Goal: Task Accomplishment & Management: Manage account settings

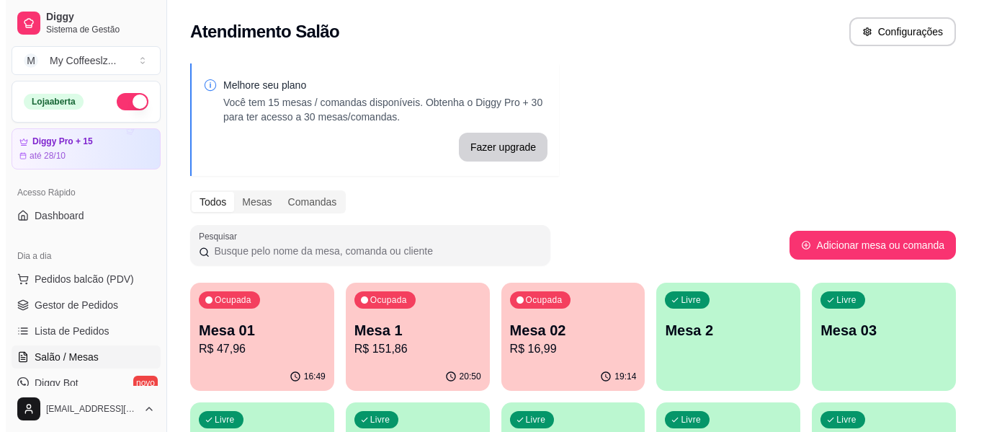
scroll to position [159, 0]
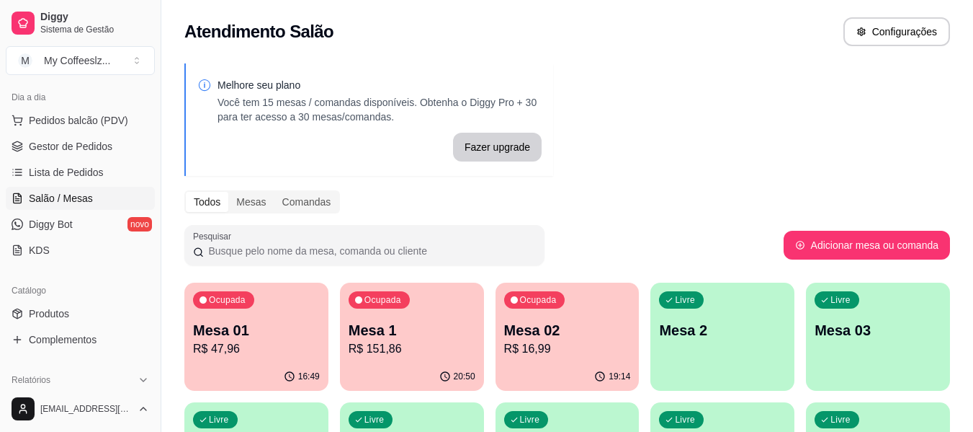
click at [707, 333] on p "Mesa 2" at bounding box center [722, 330] width 127 height 20
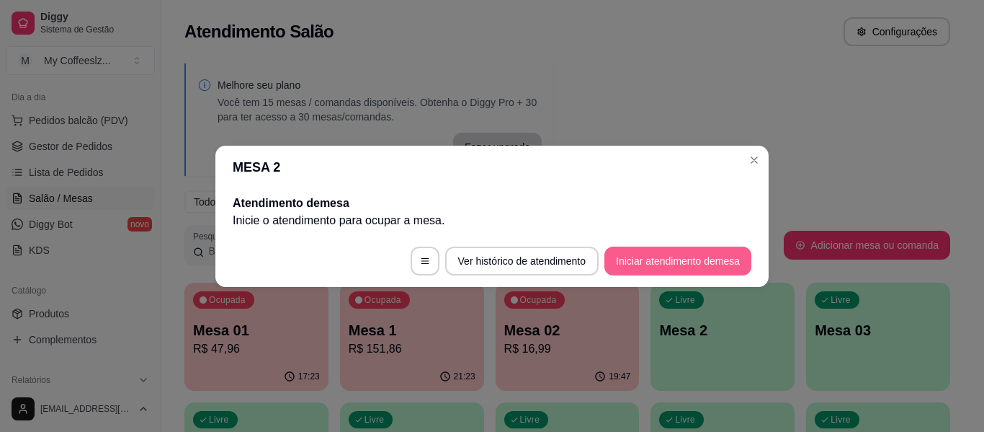
click at [679, 259] on button "Iniciar atendimento de mesa" at bounding box center [677, 260] width 147 height 29
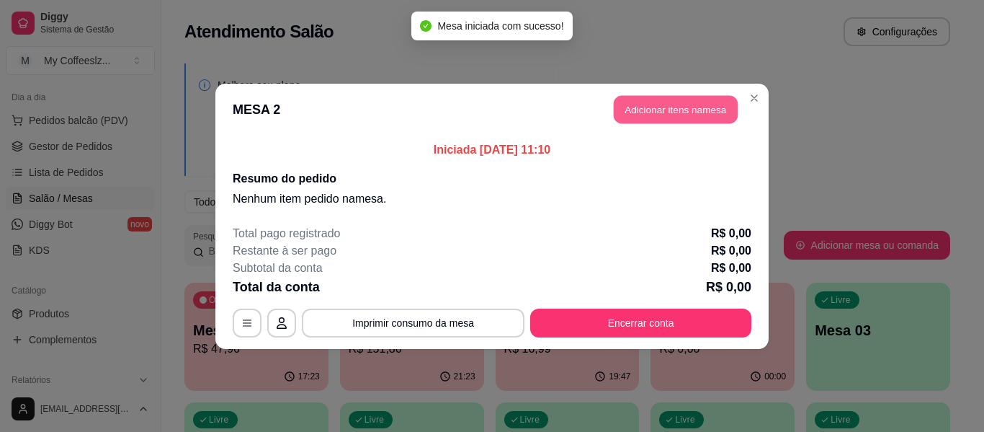
click at [632, 104] on button "Adicionar itens na mesa" at bounding box center [676, 109] width 124 height 28
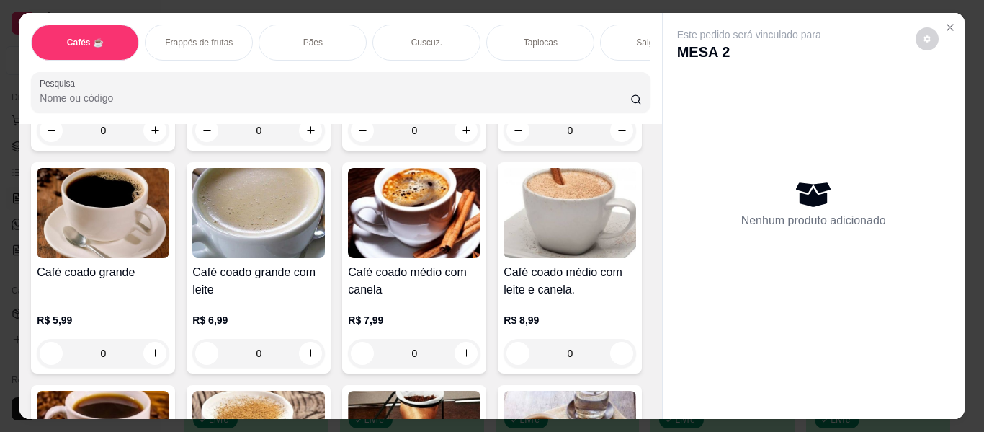
scroll to position [288, 0]
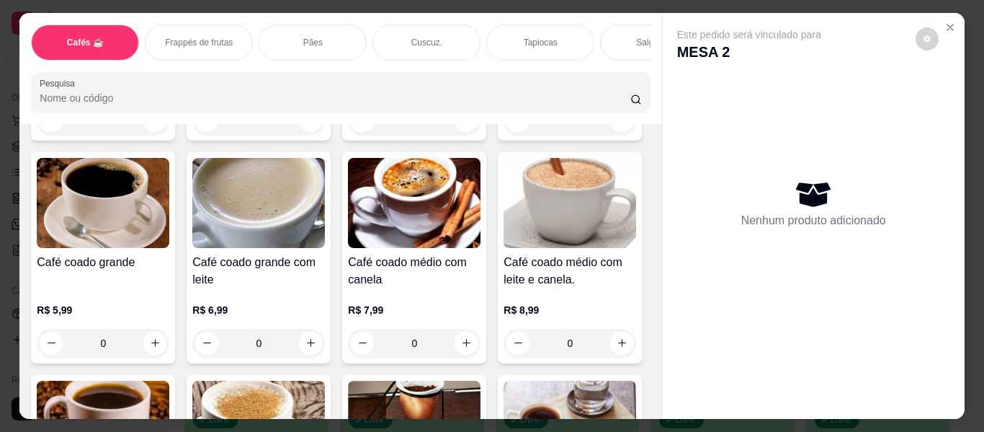
click at [607, 25] on div "Salgados" at bounding box center [654, 42] width 108 height 36
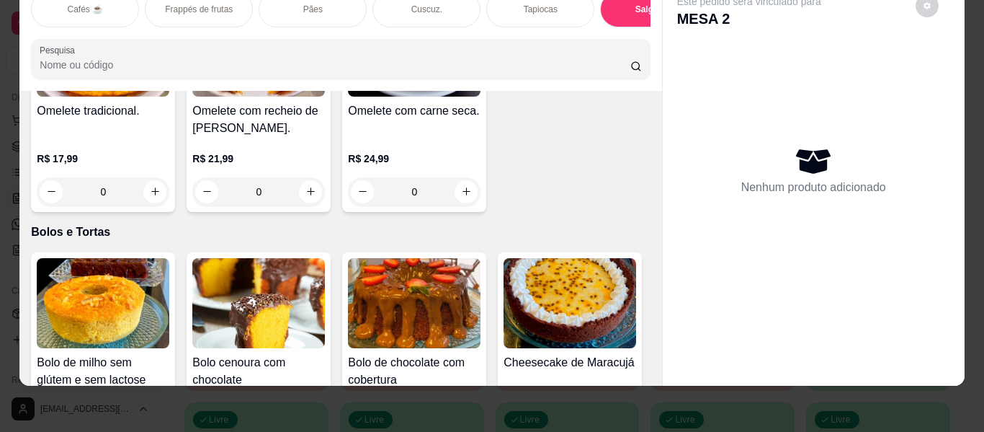
scroll to position [6052, 0]
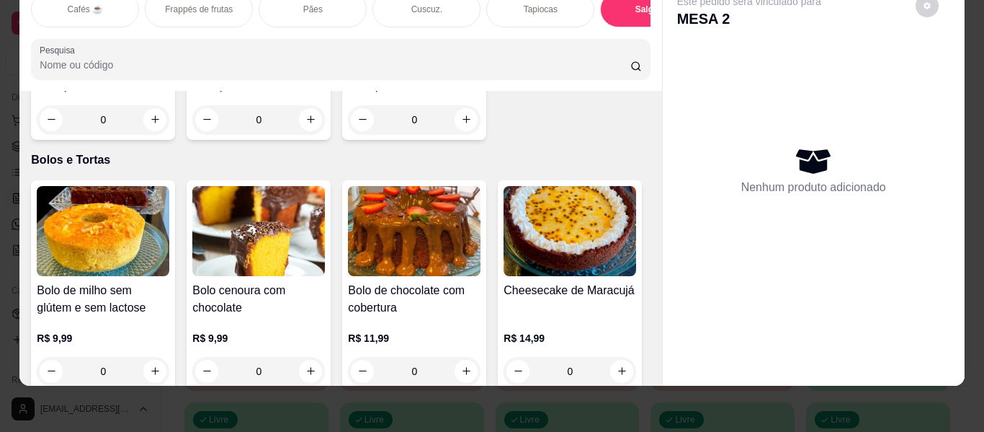
type input "1"
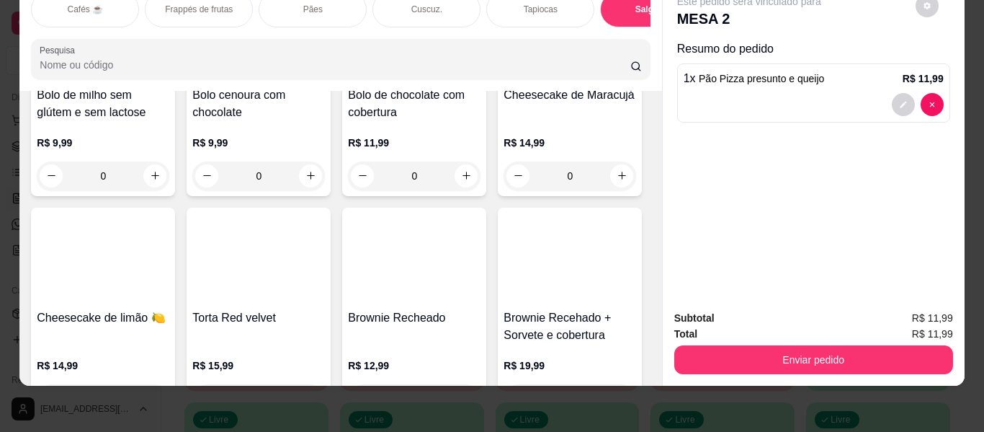
scroll to position [6268, 0]
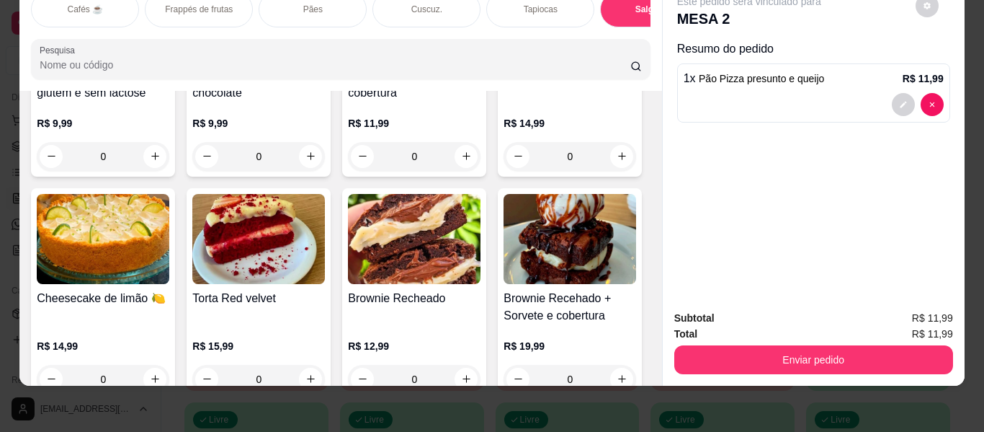
type input "1"
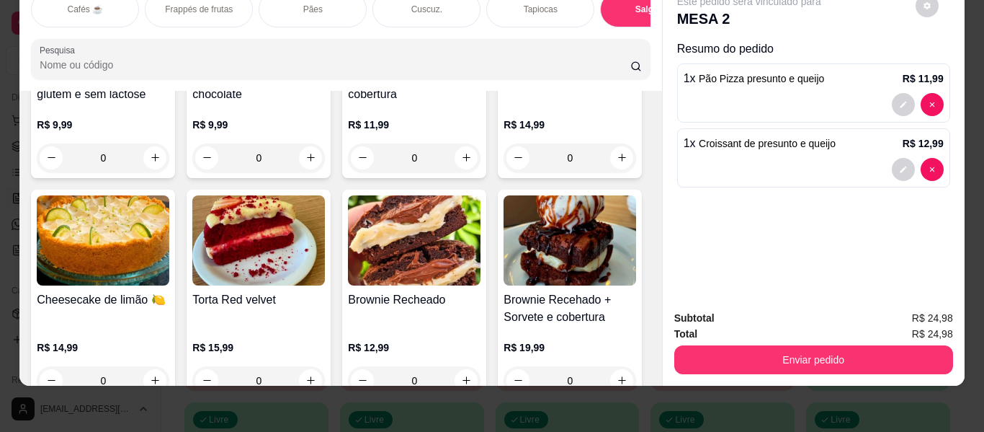
type input "1"
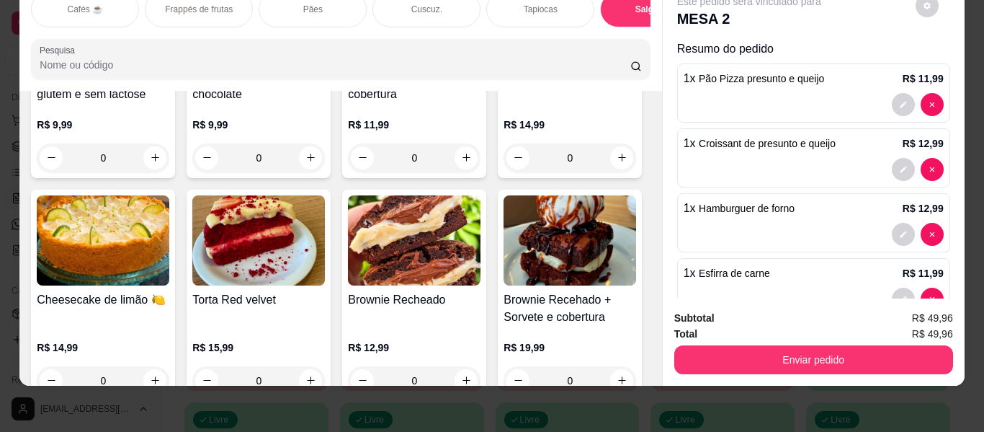
scroll to position [6269, 0]
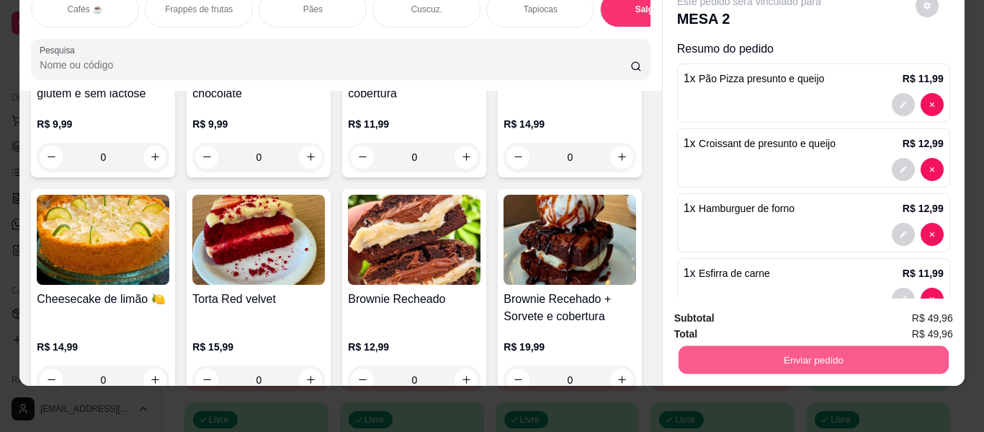
click at [674, 349] on div "Enviar pedido" at bounding box center [813, 358] width 279 height 32
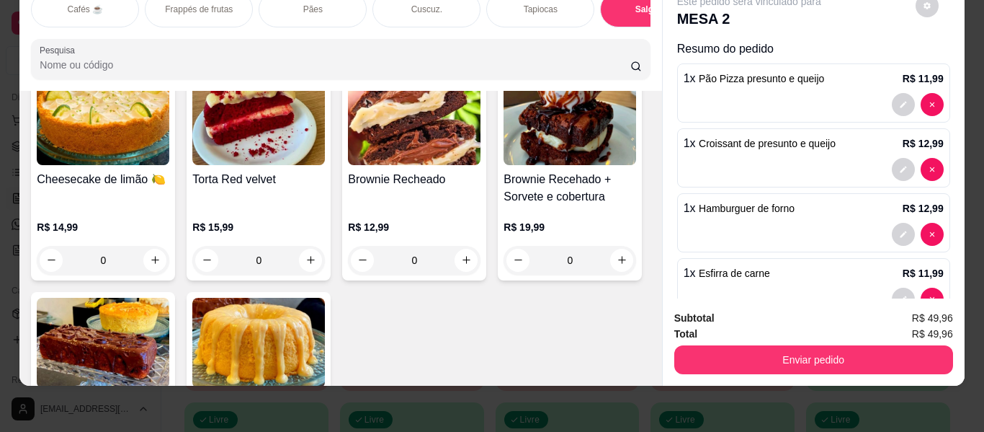
scroll to position [6413, 0]
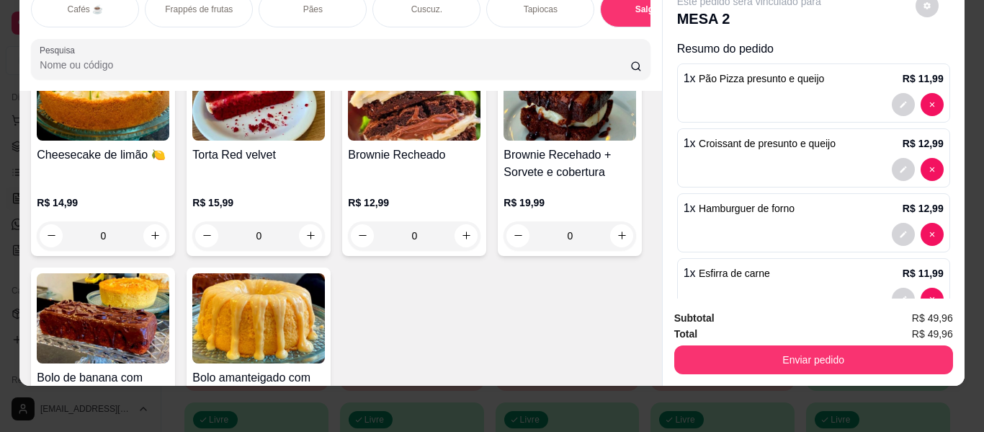
type input "1"
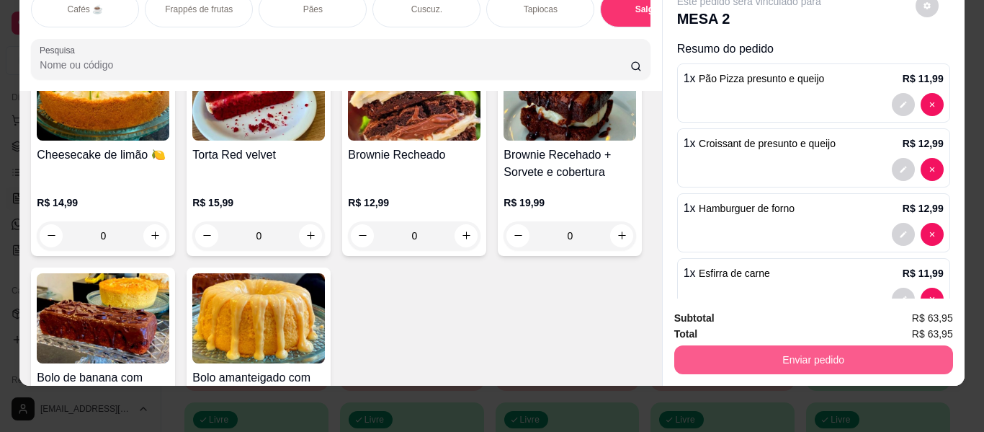
click at [716, 347] on button "Enviar pedido" at bounding box center [813, 359] width 279 height 29
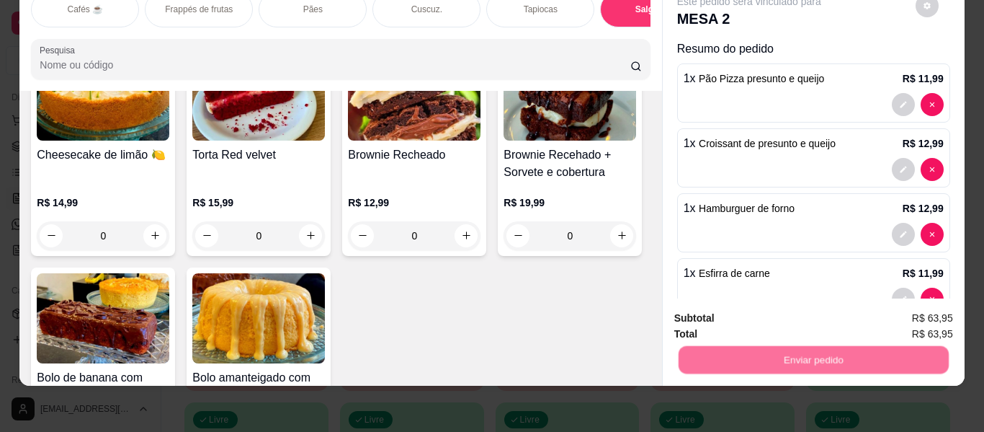
click at [914, 305] on button "Enviar pedido" at bounding box center [915, 312] width 81 height 27
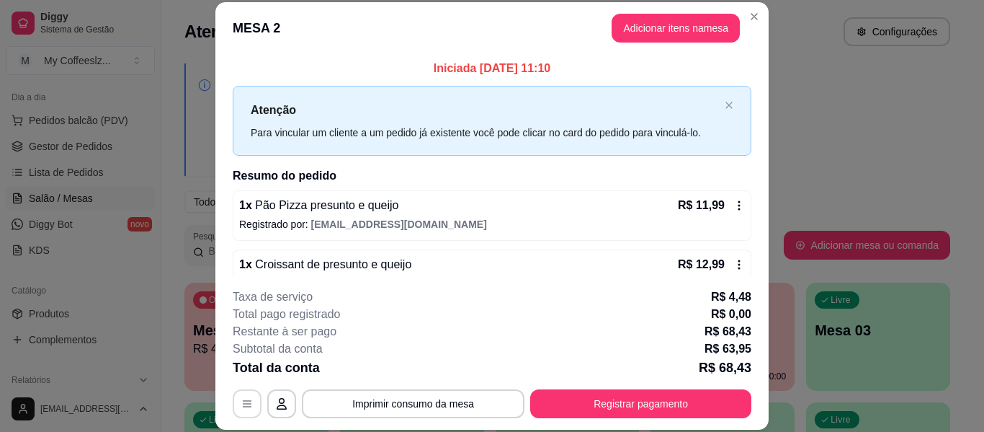
click at [233, 402] on button "button" at bounding box center [247, 403] width 29 height 29
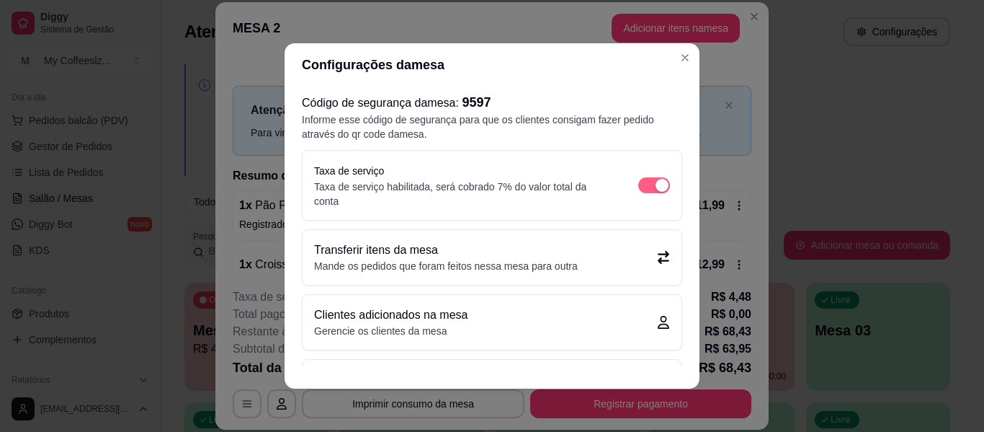
click at [656, 182] on div "button" at bounding box center [662, 185] width 13 height 13
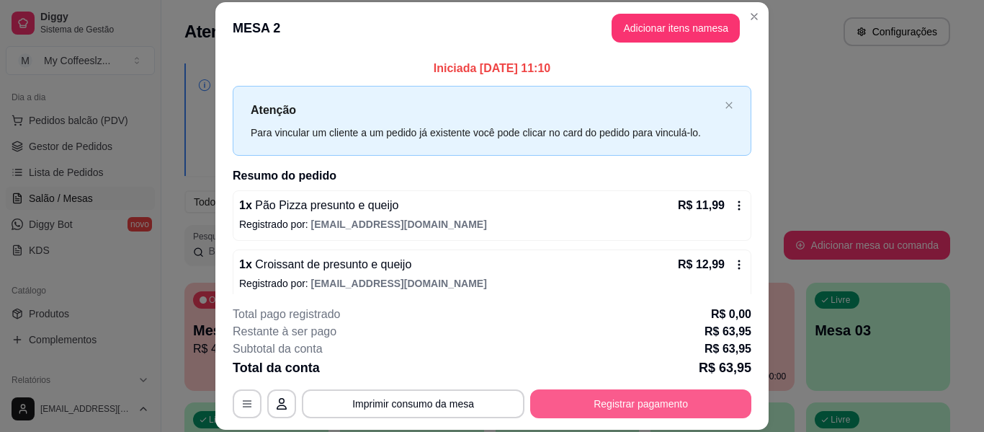
click at [650, 398] on button "Registrar pagamento" at bounding box center [640, 403] width 221 height 29
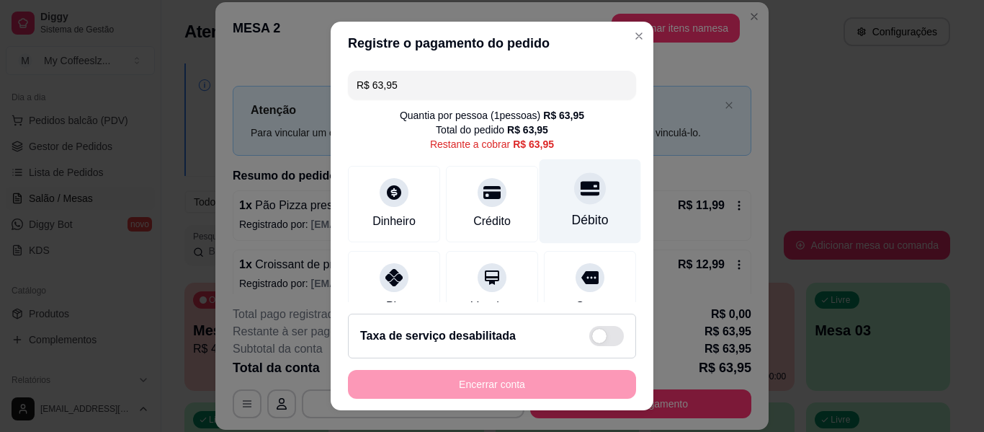
click at [581, 195] on icon at bounding box center [590, 188] width 19 height 14
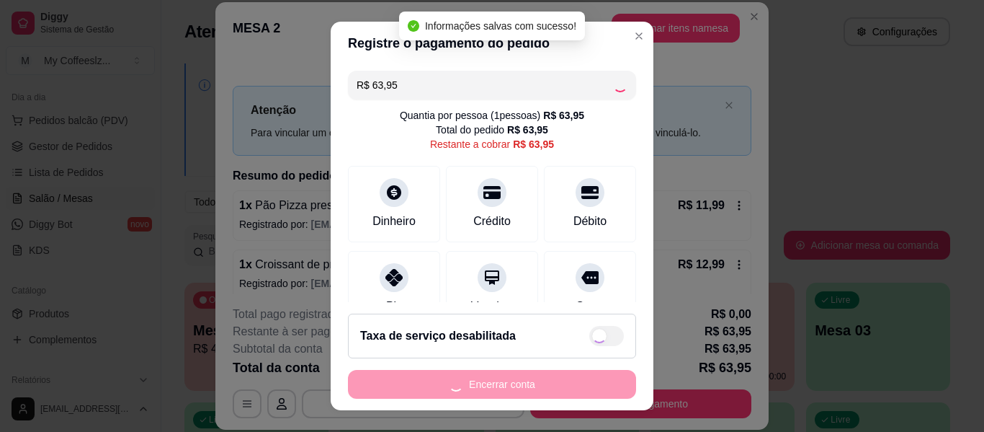
type input "R$ 0,00"
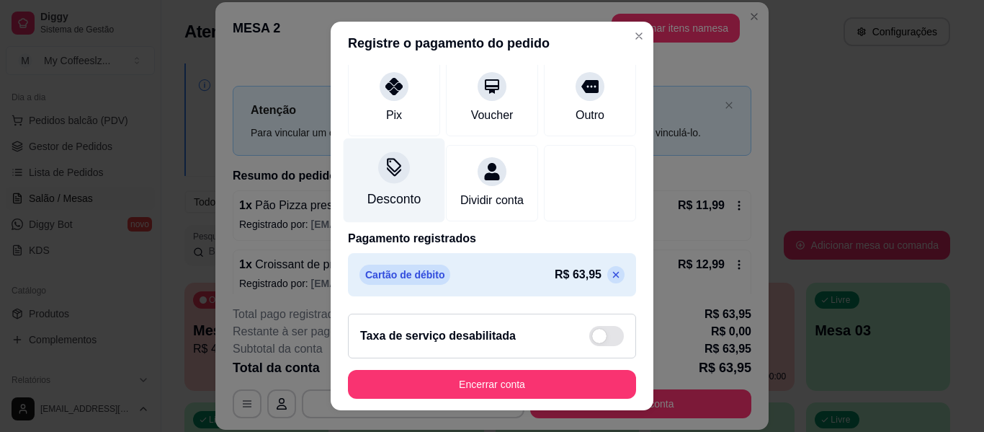
scroll to position [194, 0]
click at [372, 164] on div "Desconto" at bounding box center [395, 180] width 102 height 84
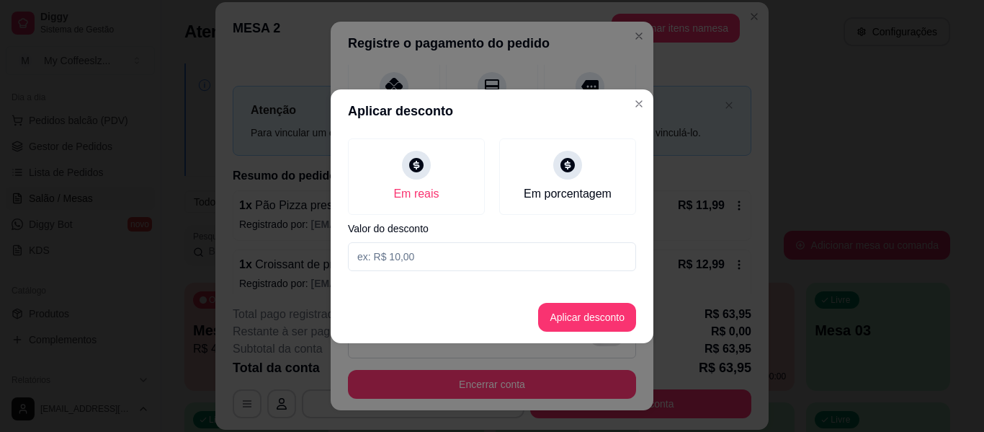
click at [436, 265] on input at bounding box center [492, 256] width 288 height 29
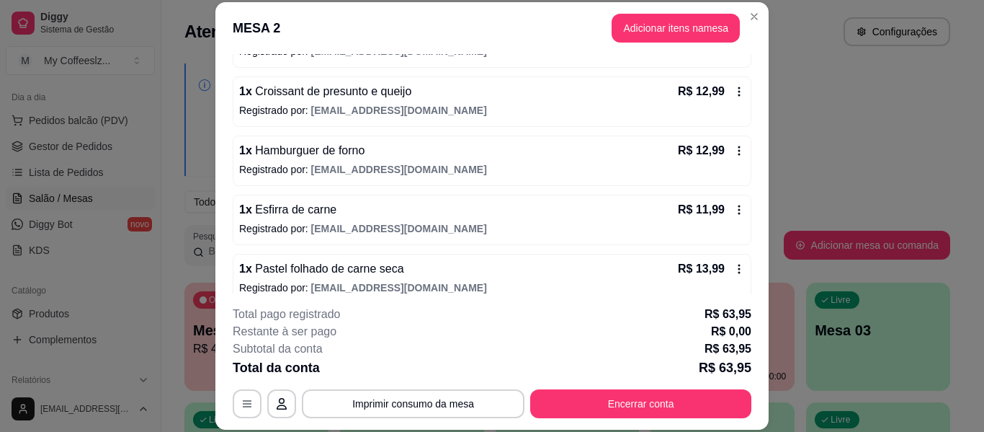
scroll to position [189, 0]
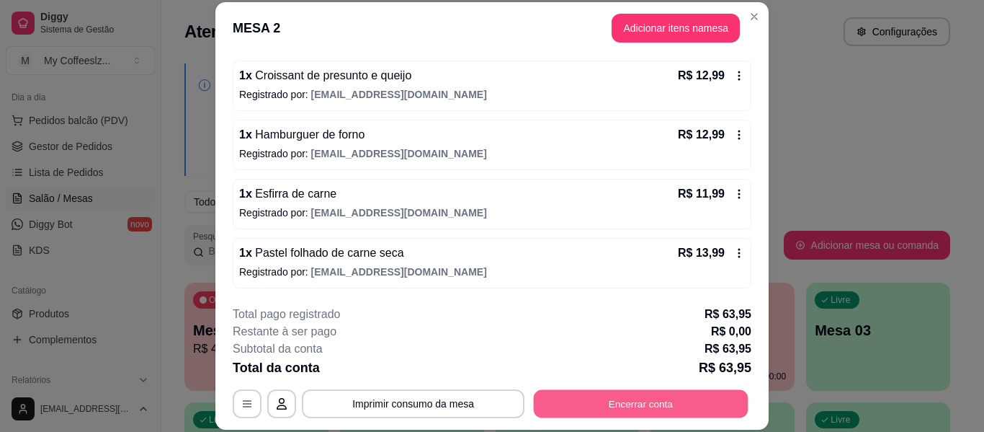
click at [591, 403] on button "Encerrar conta" at bounding box center [641, 404] width 215 height 28
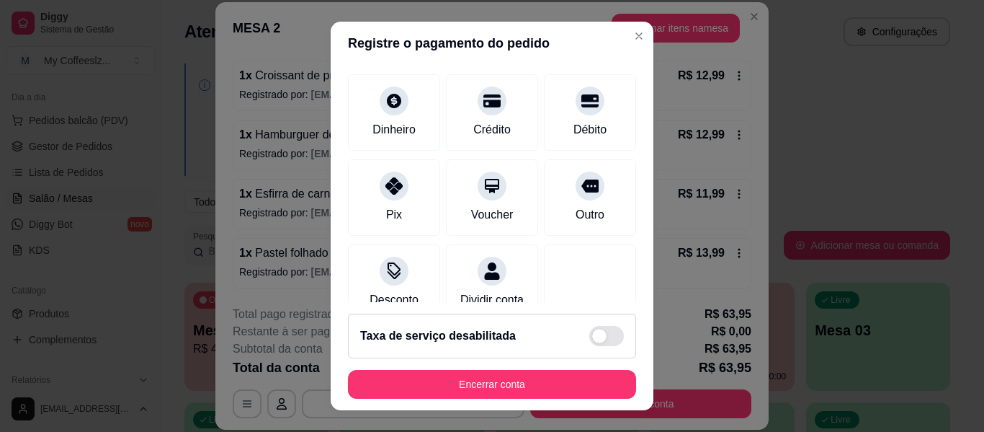
scroll to position [194, 0]
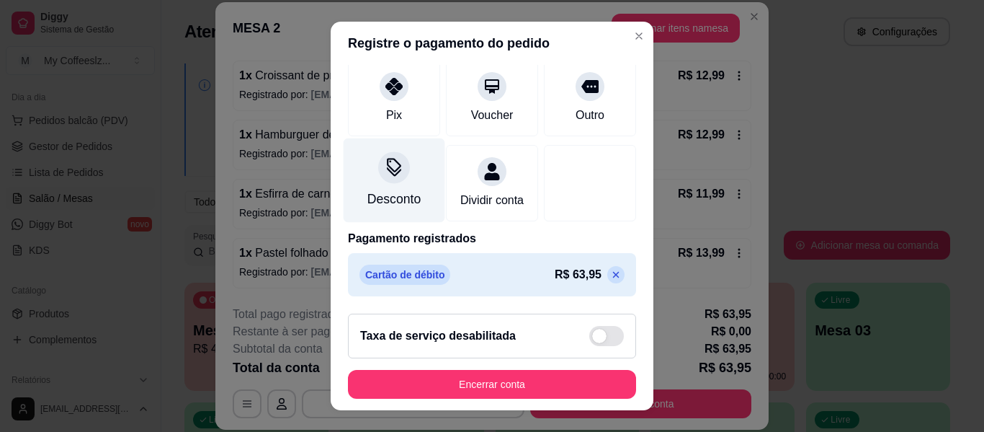
click at [394, 161] on div at bounding box center [394, 167] width 32 height 32
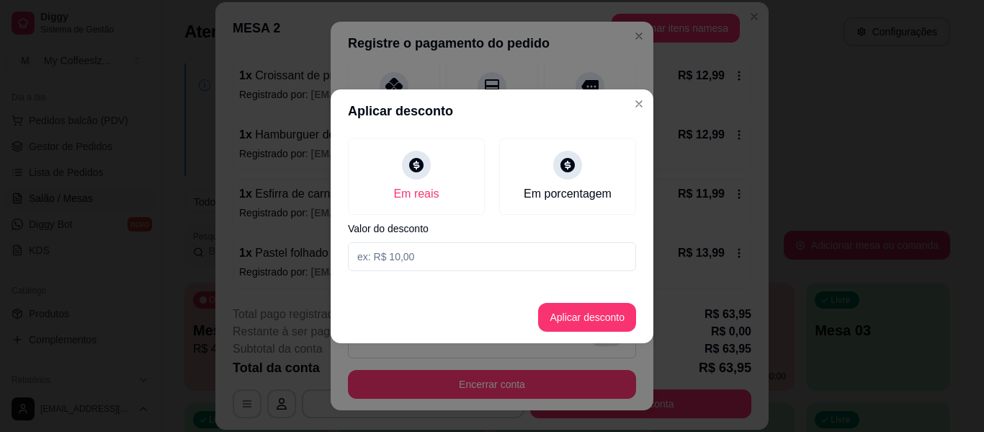
click at [470, 252] on input at bounding box center [492, 256] width 288 height 29
type input "11,00"
click at [572, 326] on button "Aplicar desconto" at bounding box center [587, 317] width 94 height 28
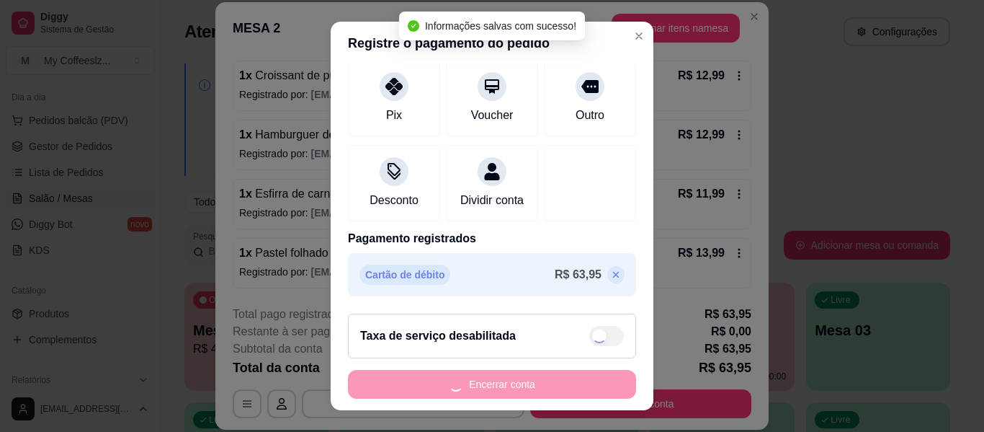
type input "-R$ 11,00"
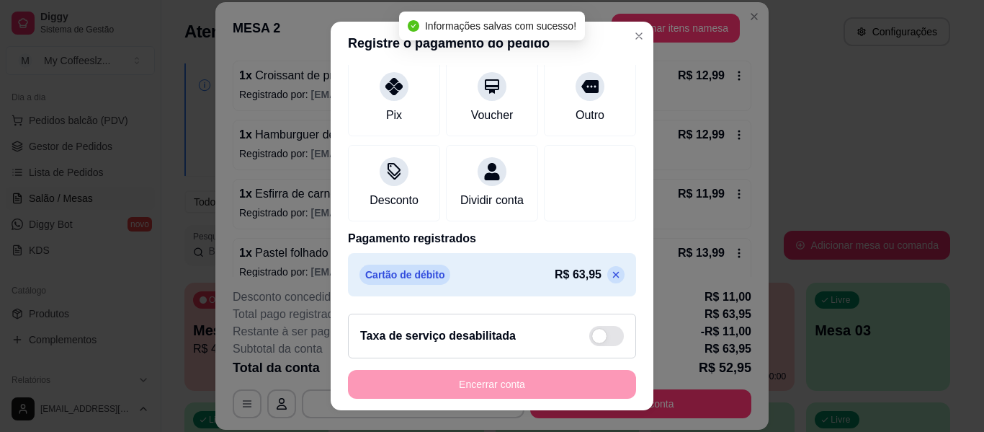
scroll to position [208, 0]
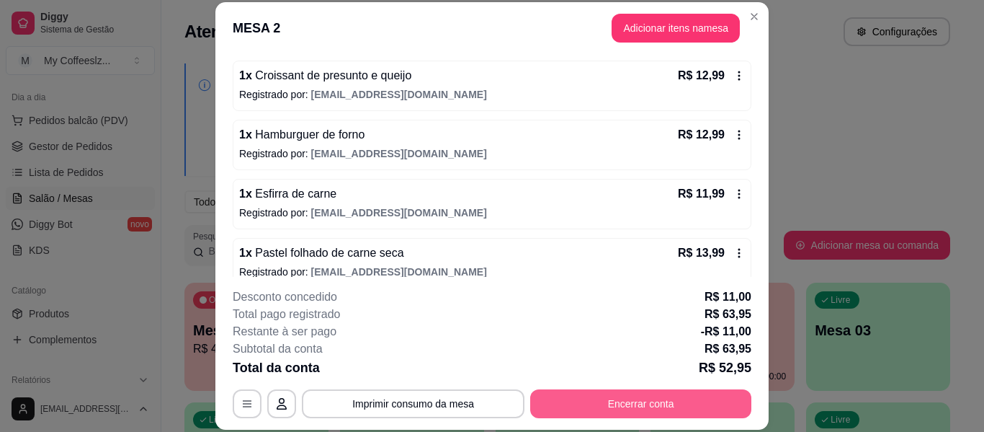
click at [679, 413] on button "Encerrar conta" at bounding box center [640, 403] width 221 height 29
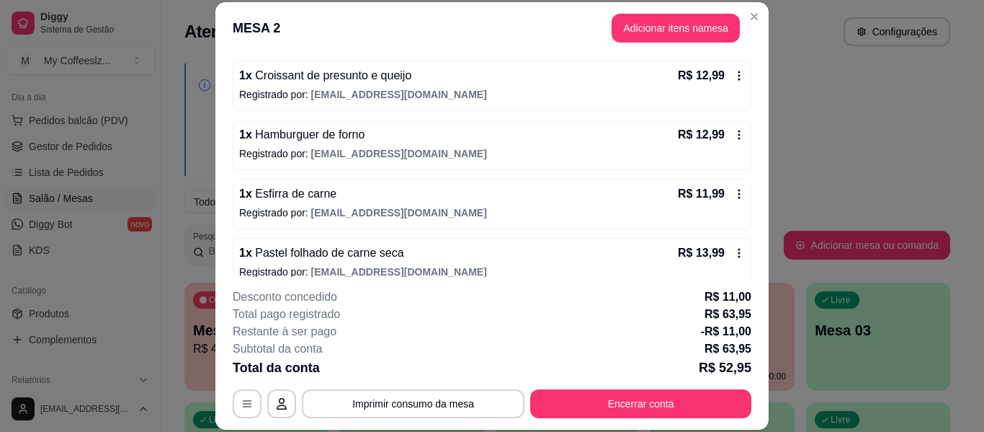
click at [236, 418] on footer "**********" at bounding box center [491, 353] width 553 height 153
click at [237, 395] on button "button" at bounding box center [247, 404] width 28 height 28
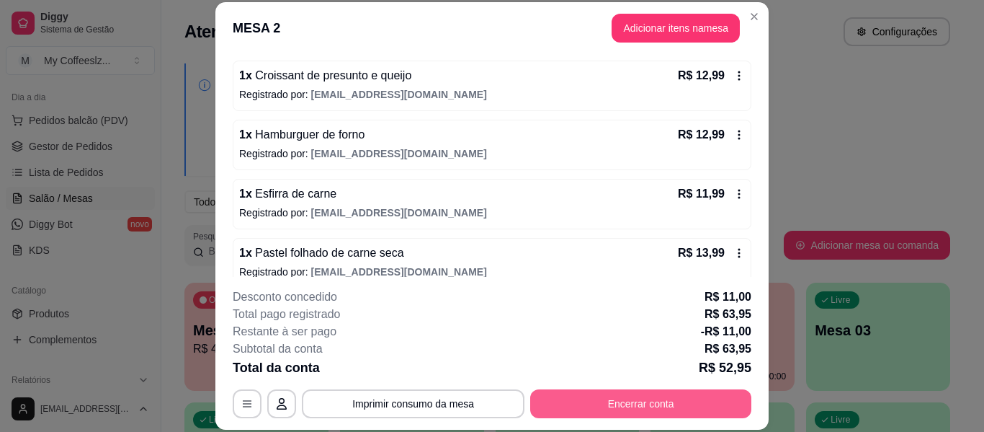
click at [612, 403] on button "Encerrar conta" at bounding box center [640, 403] width 221 height 29
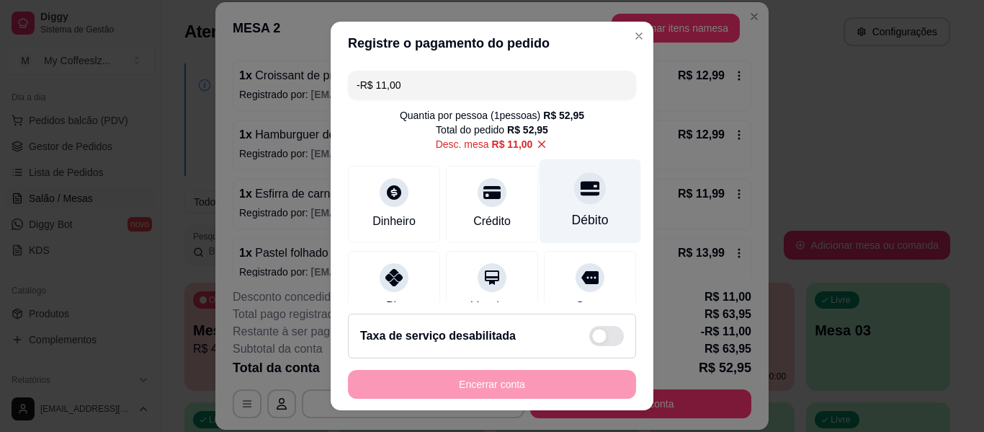
click at [583, 191] on div "Débito" at bounding box center [591, 201] width 102 height 84
click at [600, 204] on div "Débito" at bounding box center [591, 201] width 102 height 84
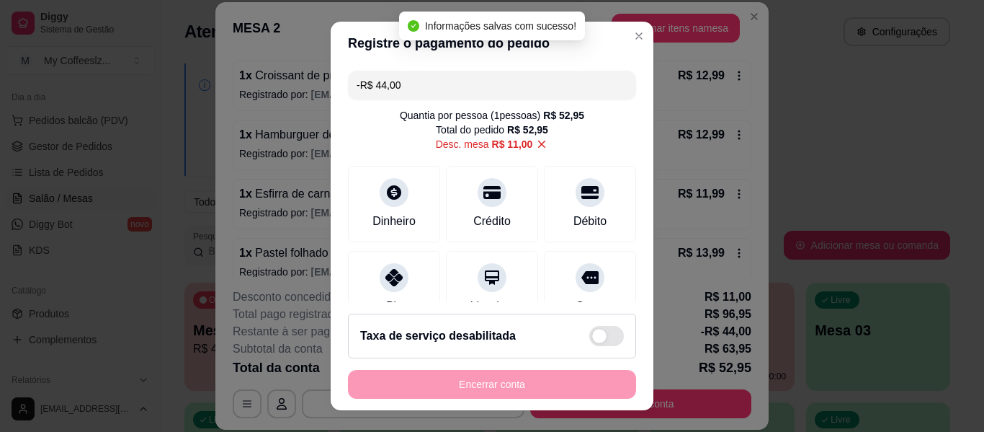
click at [470, 74] on input "-R$ 44,00" at bounding box center [492, 85] width 271 height 29
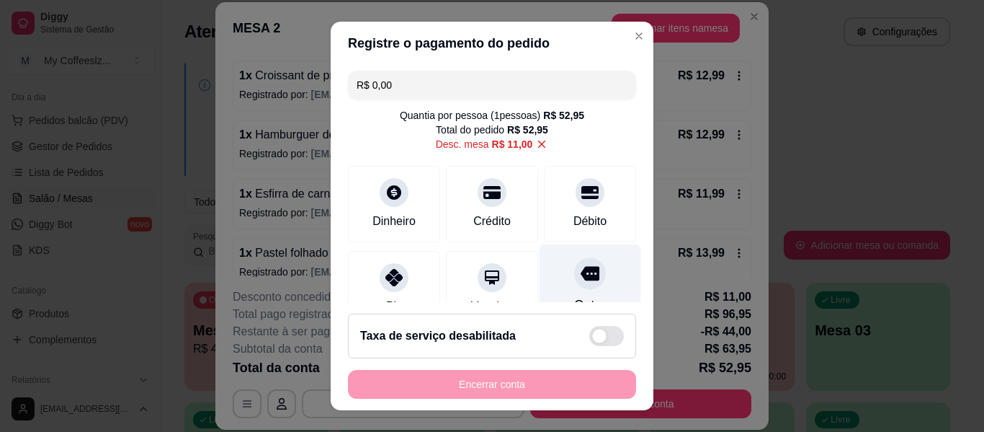
scroll to position [318, 0]
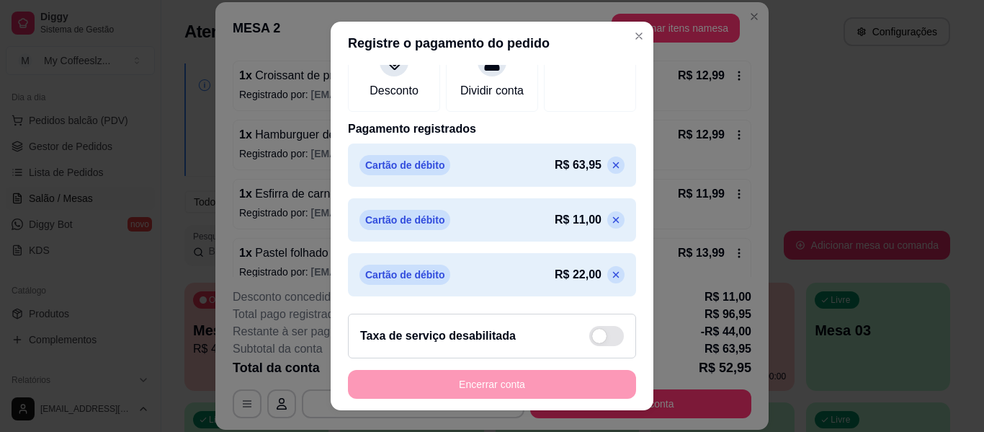
click at [610, 165] on icon at bounding box center [616, 165] width 12 height 12
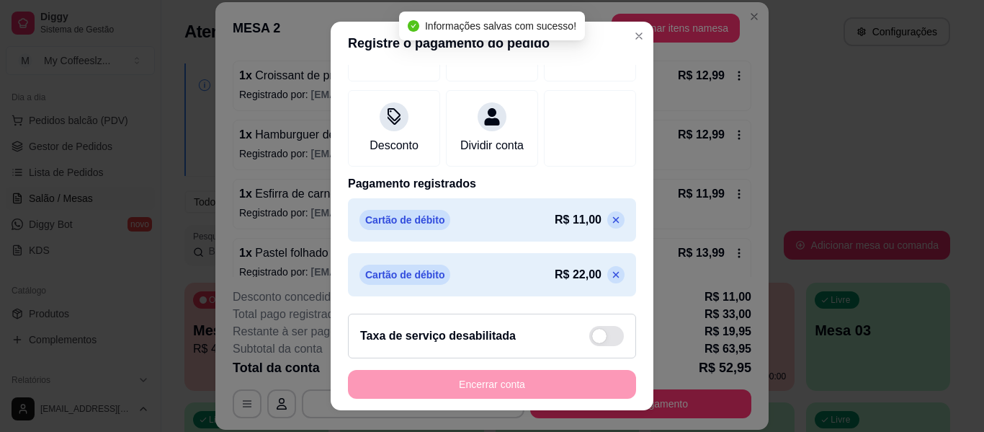
scroll to position [277, 0]
click at [610, 225] on icon at bounding box center [616, 220] width 12 height 12
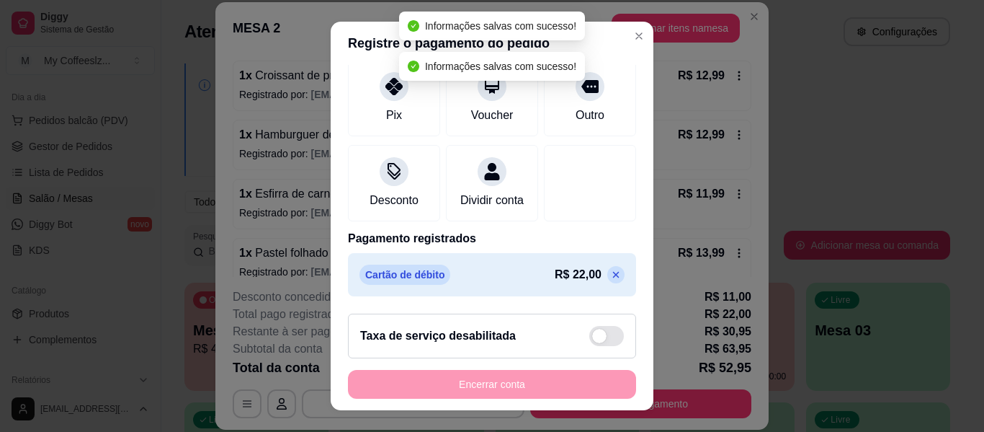
scroll to position [223, 0]
click at [613, 273] on icon at bounding box center [616, 275] width 6 height 6
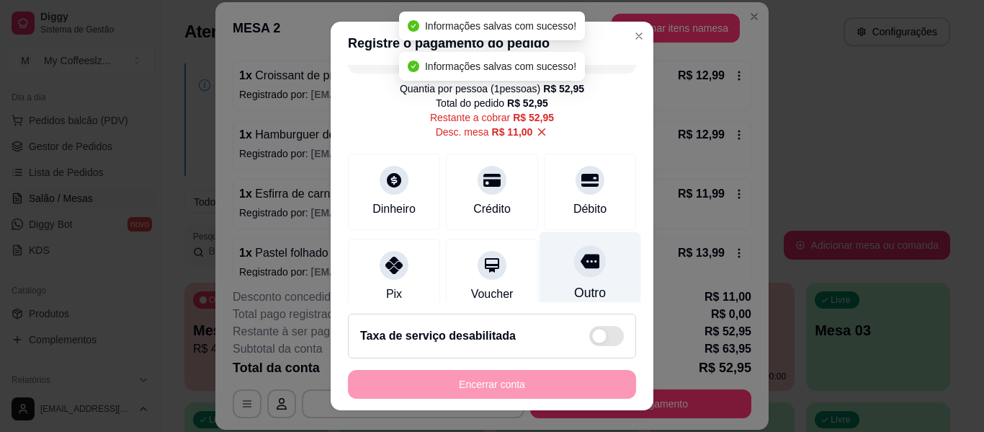
scroll to position [0, 0]
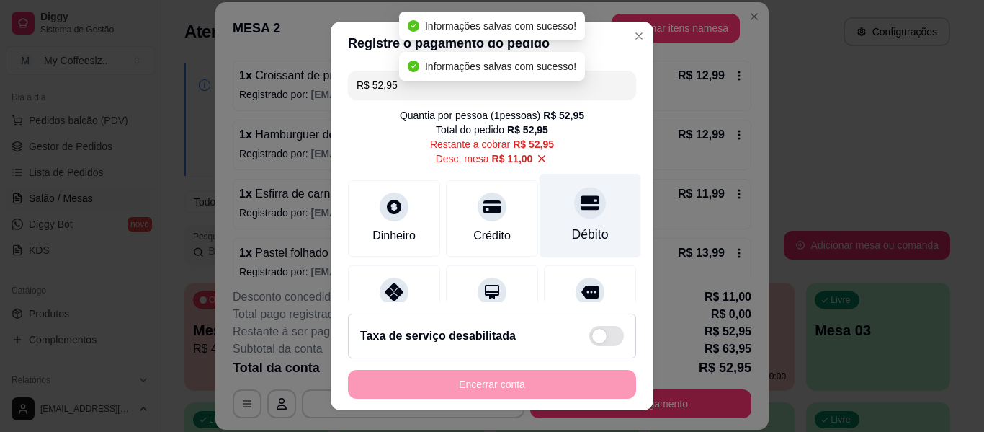
click at [567, 219] on div "Débito" at bounding box center [591, 216] width 102 height 84
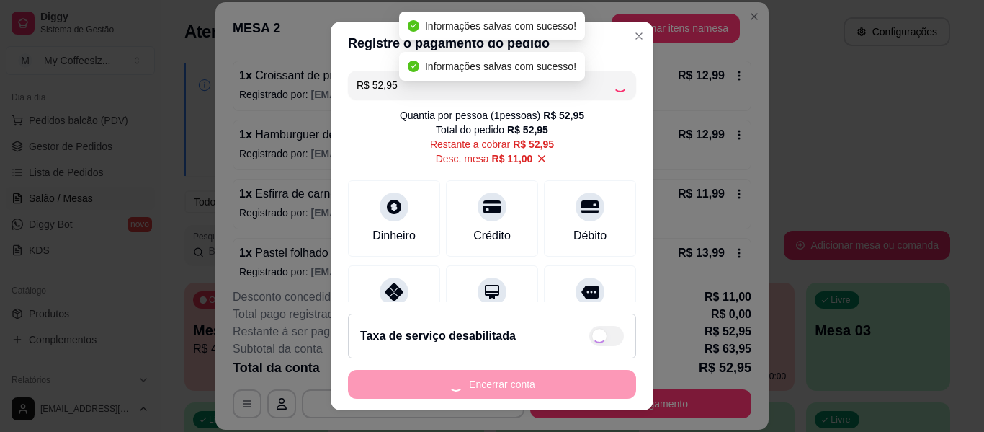
type input "R$ 0,00"
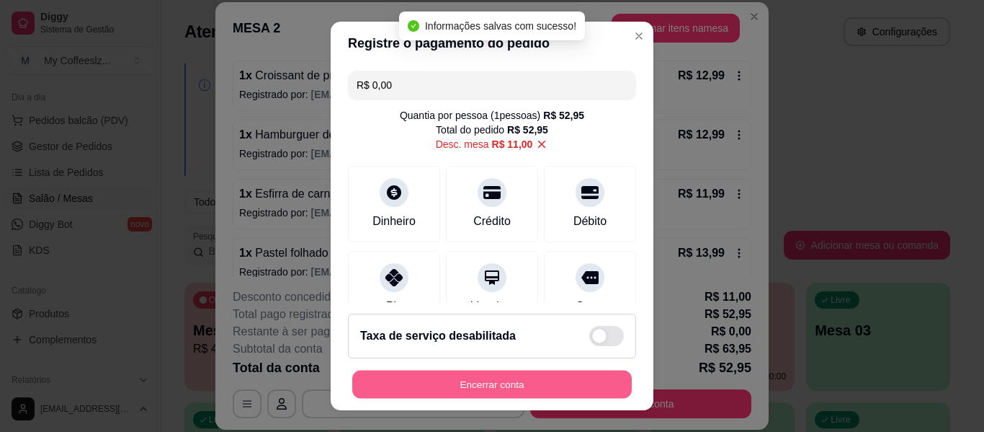
click at [496, 380] on button "Encerrar conta" at bounding box center [492, 384] width 280 height 28
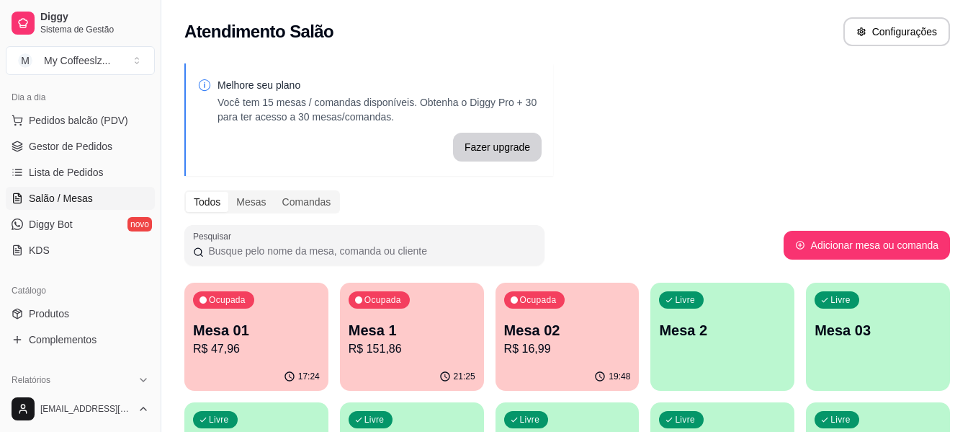
click at [620, 343] on p "R$ 16,99" at bounding box center [567, 348] width 127 height 17
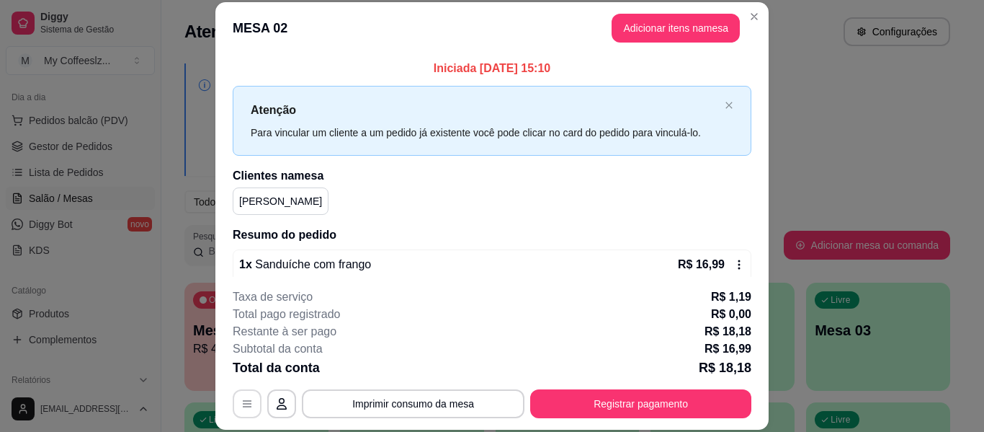
click at [245, 398] on icon "button" at bounding box center [247, 404] width 12 height 12
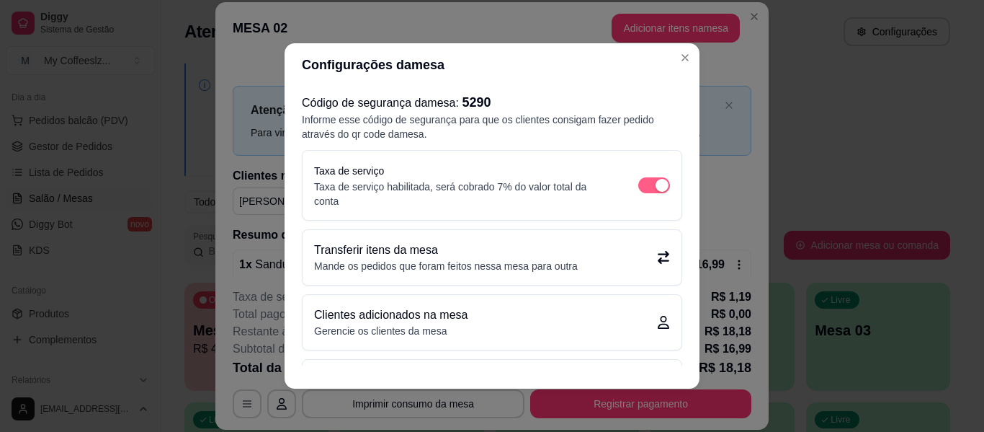
click at [656, 179] on div "button" at bounding box center [662, 185] width 13 height 13
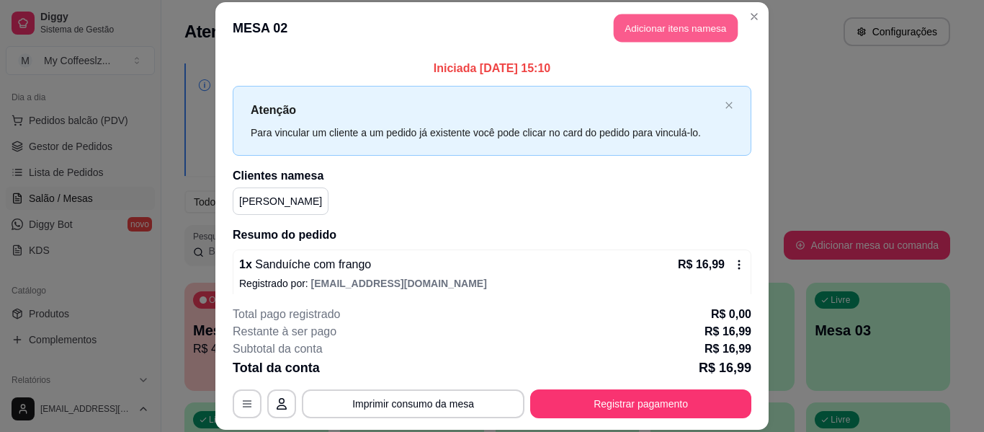
click at [708, 22] on button "Adicionar itens na mesa" at bounding box center [676, 28] width 124 height 28
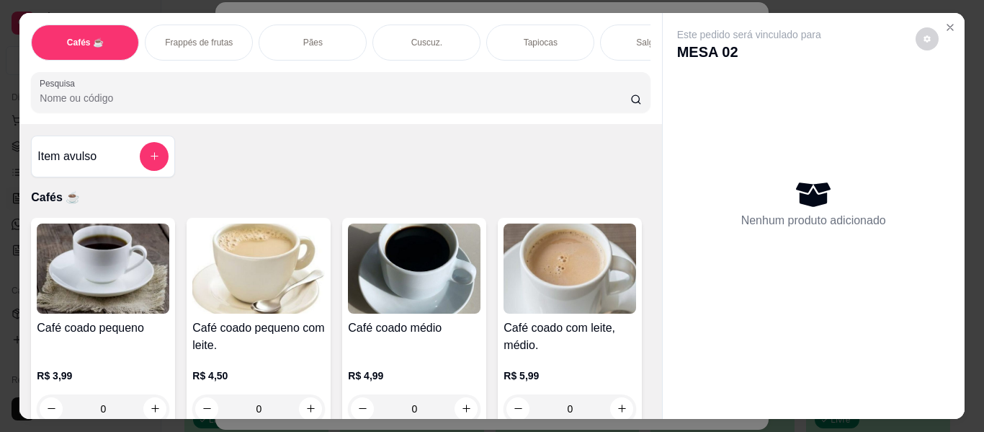
click at [636, 37] on p "Salgados" at bounding box center [654, 43] width 36 height 12
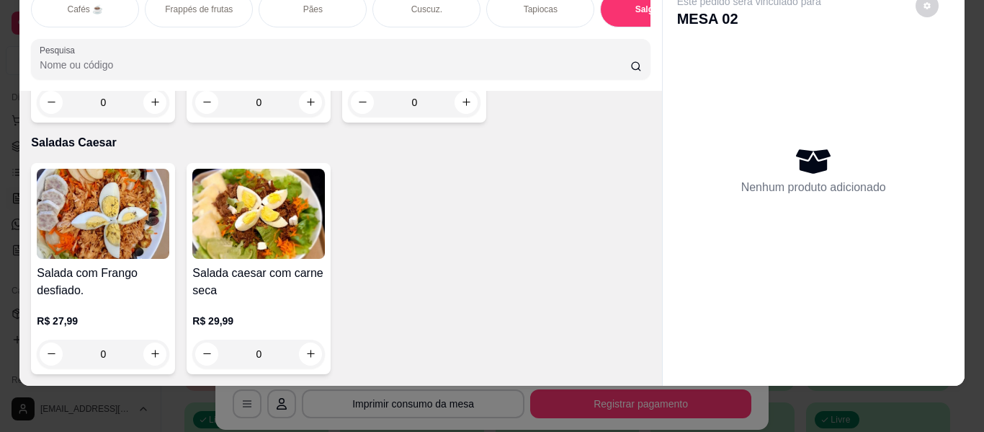
scroll to position [8502, 0]
type input "1"
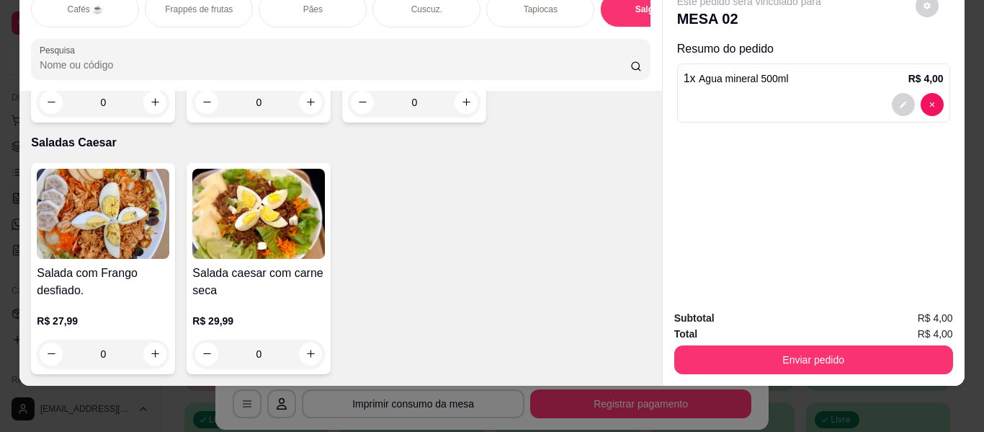
scroll to position [8502, 0]
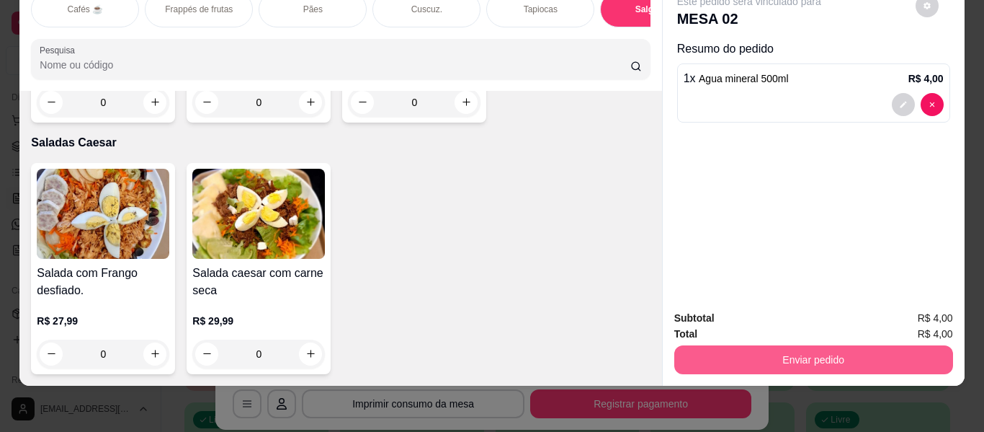
click at [771, 361] on button "Enviar pedido" at bounding box center [813, 359] width 279 height 29
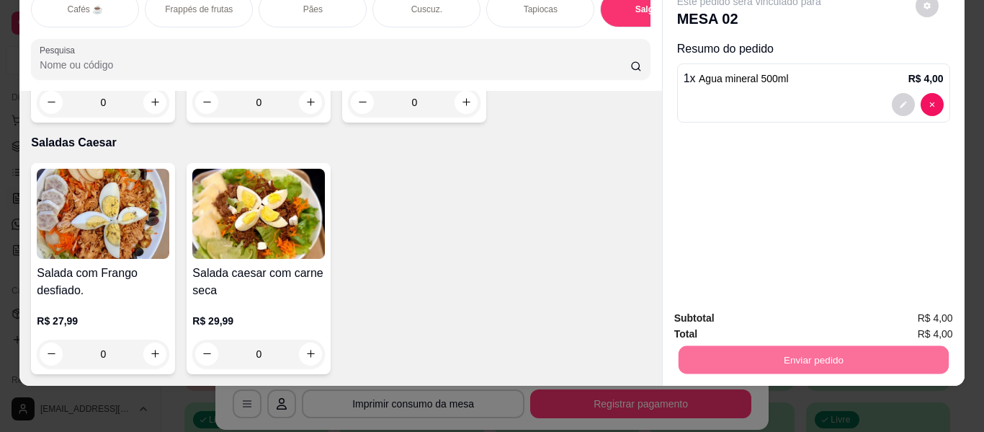
click at [909, 303] on button "Enviar pedido" at bounding box center [915, 312] width 81 height 27
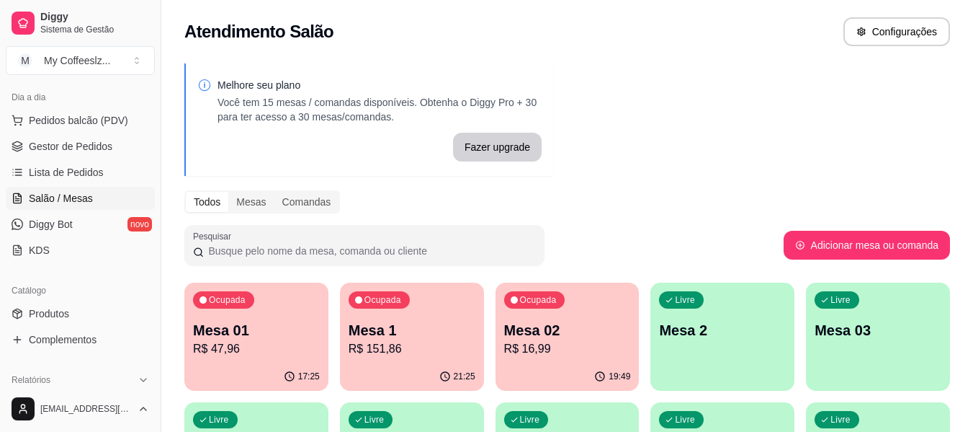
click at [236, 344] on p "R$ 47,96" at bounding box center [256, 348] width 127 height 17
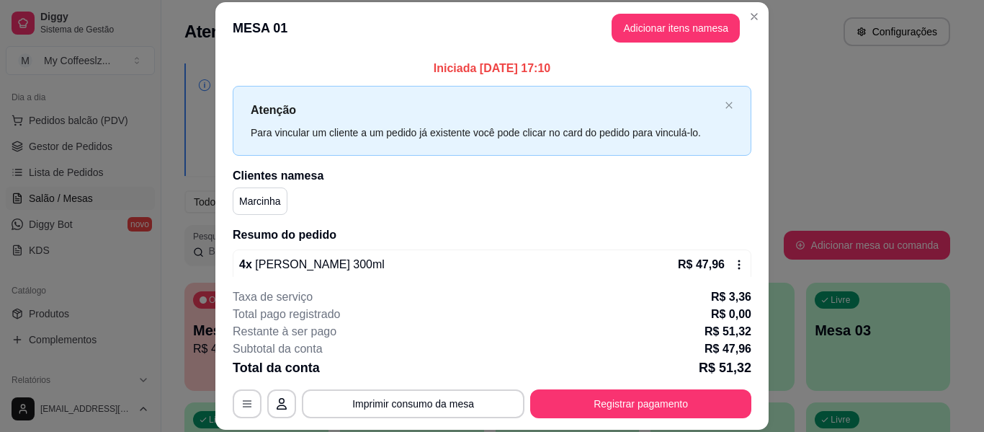
scroll to position [44, 0]
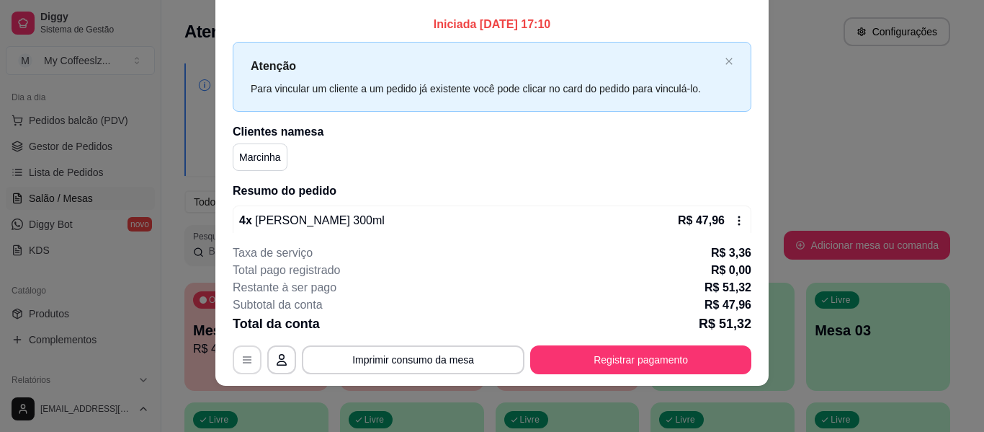
click at [236, 349] on button "button" at bounding box center [247, 359] width 29 height 29
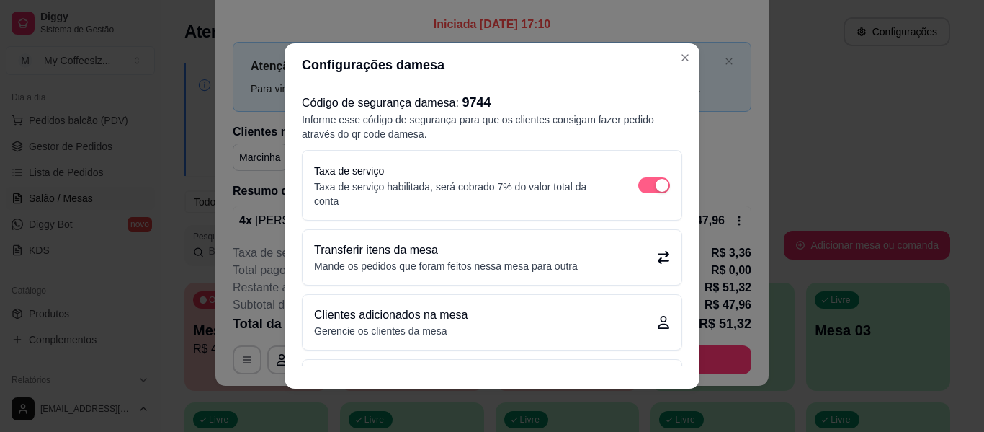
click at [638, 178] on span "button" at bounding box center [654, 185] width 32 height 16
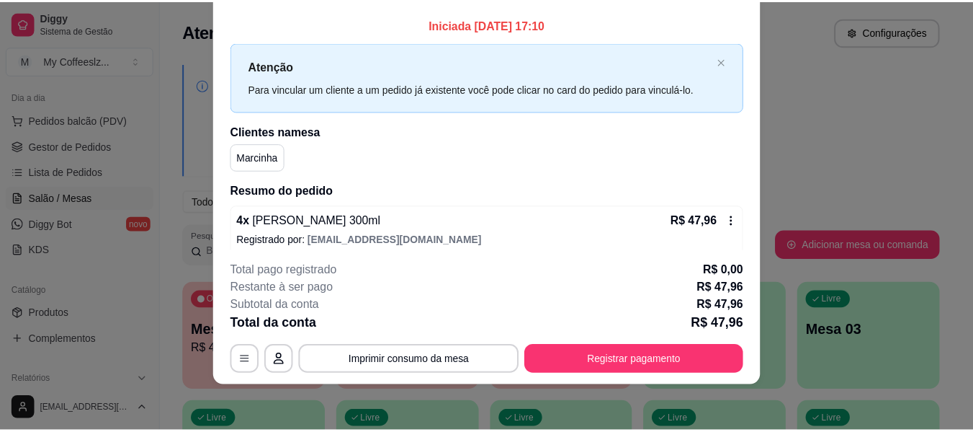
scroll to position [12, 0]
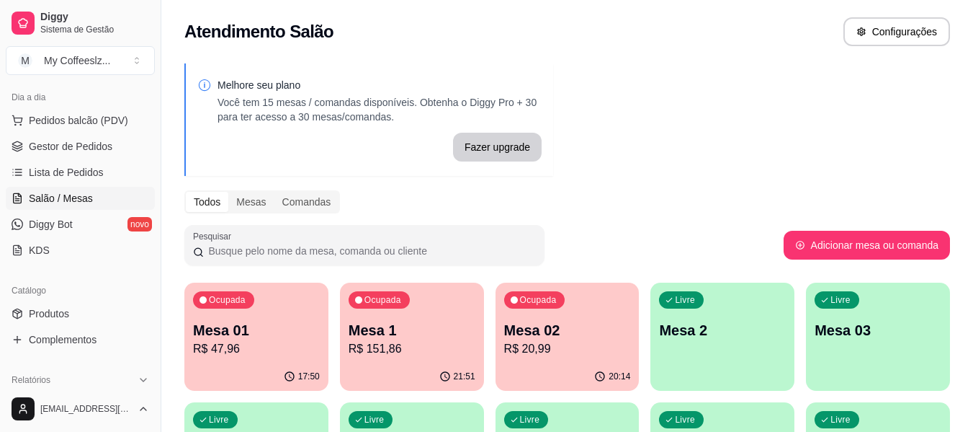
click at [419, 142] on div "Fazer upgrade" at bounding box center [369, 147] width 344 height 29
